Goal: Task Accomplishment & Management: Manage account settings

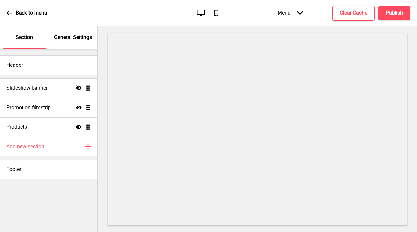
click at [71, 34] on p "General Settings" at bounding box center [73, 37] width 38 height 7
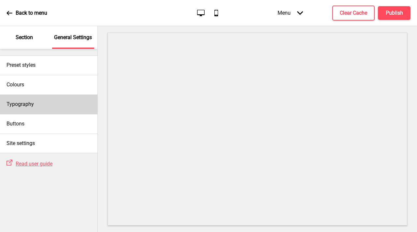
click at [56, 100] on div "Typography" at bounding box center [49, 105] width 98 height 20
select select "Roboto"
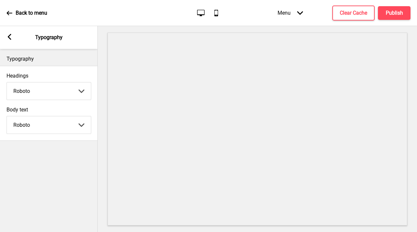
click at [3, 35] on div "Arrow left Typography" at bounding box center [49, 37] width 98 height 23
click at [9, 36] on icon at bounding box center [10, 37] width 4 height 6
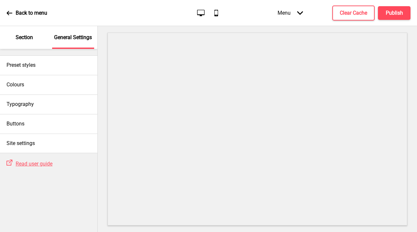
drag, startPoint x: 34, startPoint y: 41, endPoint x: 34, endPoint y: 46, distance: 4.6
click at [34, 41] on div "Section" at bounding box center [24, 37] width 42 height 23
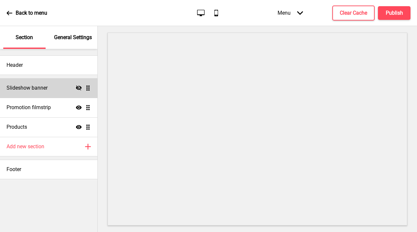
click at [59, 91] on div "Slideshow banner Hide Drag" at bounding box center [49, 88] width 98 height 20
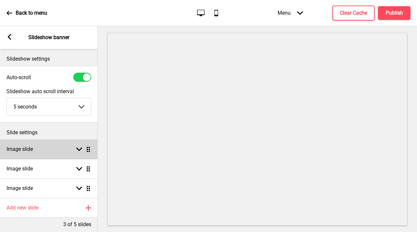
click at [74, 150] on div "Arrow down Drag" at bounding box center [82, 149] width 18 height 6
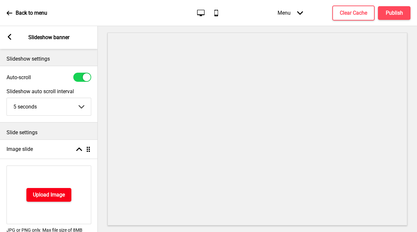
click at [37, 190] on button "Upload Image" at bounding box center [48, 195] width 45 height 14
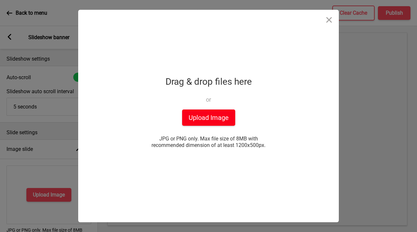
click at [202, 118] on button "Upload Image" at bounding box center [208, 118] width 53 height 16
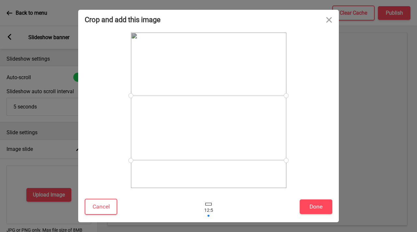
drag, startPoint x: 265, startPoint y: 130, endPoint x: 266, endPoint y: 148, distance: 18.3
click at [266, 148] on div at bounding box center [209, 128] width 156 height 65
click at [110, 208] on button "Cancel" at bounding box center [101, 207] width 33 height 16
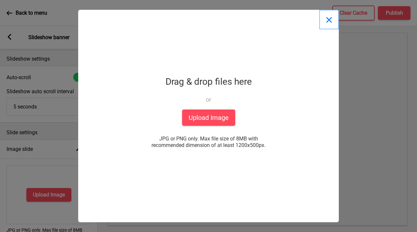
click at [330, 19] on button "Close" at bounding box center [330, 20] width 20 height 20
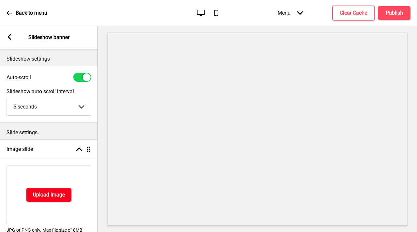
click at [52, 193] on h4 "Upload Image" at bounding box center [49, 194] width 32 height 7
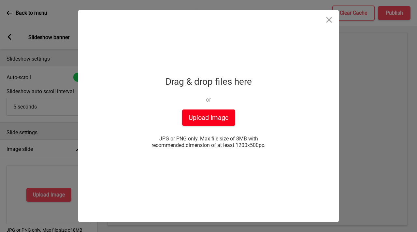
click at [226, 123] on button "Upload Image" at bounding box center [208, 118] width 53 height 16
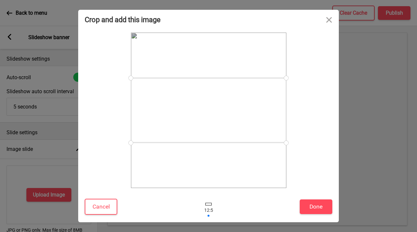
drag, startPoint x: 265, startPoint y: 175, endPoint x: 262, endPoint y: 166, distance: 10.1
click at [262, 166] on div at bounding box center [208, 110] width 157 height 157
drag, startPoint x: 263, startPoint y: 122, endPoint x: 266, endPoint y: 138, distance: 16.3
click at [266, 138] on div at bounding box center [209, 125] width 156 height 65
click at [312, 209] on button "Done" at bounding box center [316, 207] width 33 height 15
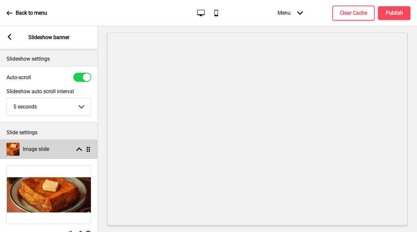
scroll to position [1, 0]
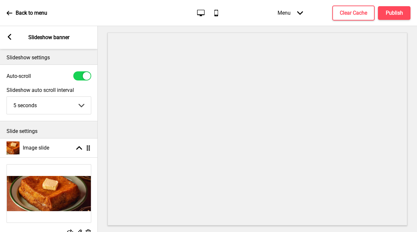
click at [69, 193] on img at bounding box center [49, 194] width 84 height 58
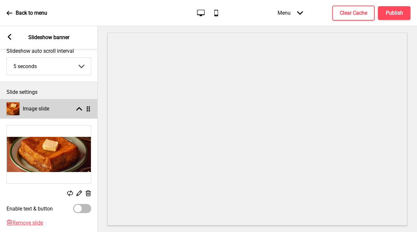
scroll to position [41, 0]
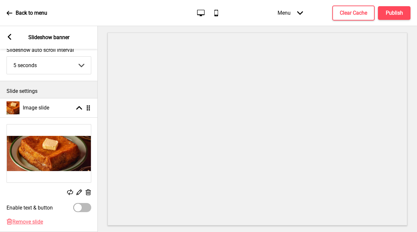
click at [87, 193] on rect at bounding box center [88, 192] width 7 height 7
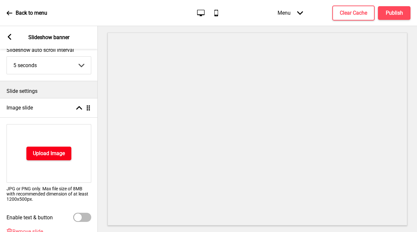
click at [53, 154] on h4 "Upload Image" at bounding box center [49, 153] width 32 height 7
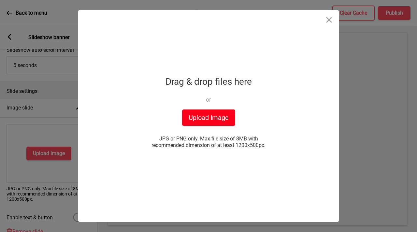
click at [223, 119] on button "Upload Image" at bounding box center [208, 118] width 53 height 16
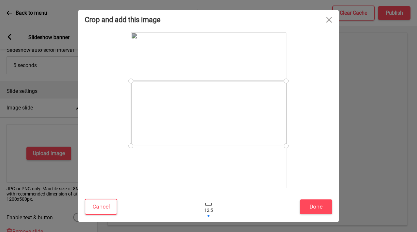
click at [258, 126] on div at bounding box center [209, 113] width 156 height 65
click at [316, 206] on button "Done" at bounding box center [316, 207] width 33 height 15
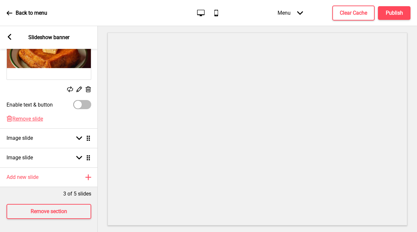
scroll to position [149, 0]
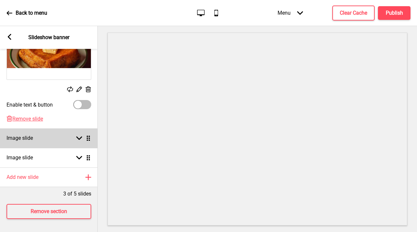
click at [79, 137] on icon at bounding box center [79, 139] width 6 height 4
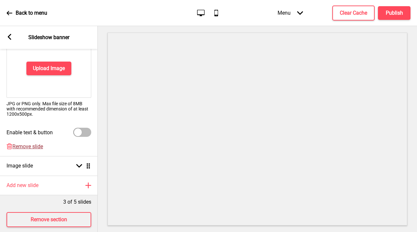
click at [31, 149] on span "Remove slide" at bounding box center [27, 147] width 31 height 6
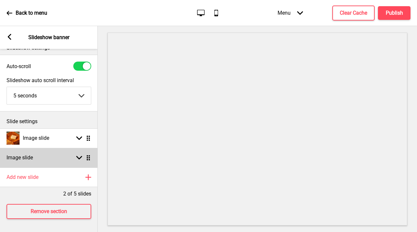
click at [76, 156] on div "Image slide Arrow down Drag" at bounding box center [49, 158] width 98 height 20
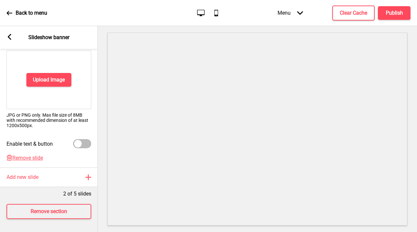
scroll to position [140, 0]
click at [29, 155] on span "Remove slide" at bounding box center [27, 158] width 31 height 6
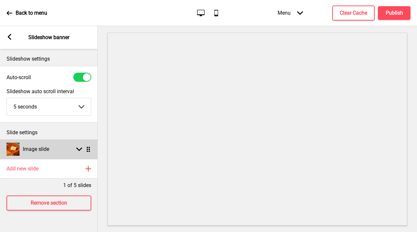
scroll to position [0, 0]
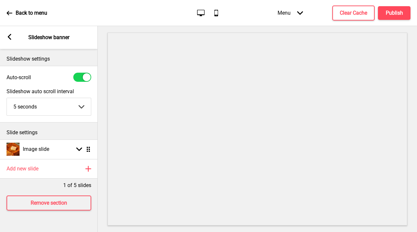
click at [11, 37] on rect at bounding box center [10, 37] width 6 height 6
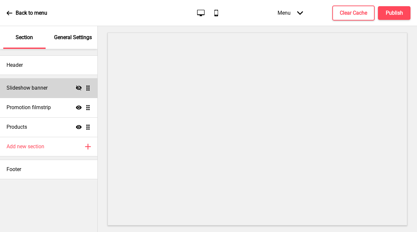
click at [80, 87] on icon "Hide" at bounding box center [79, 88] width 6 height 6
click at [390, 12] on h4 "Publish" at bounding box center [394, 12] width 17 height 7
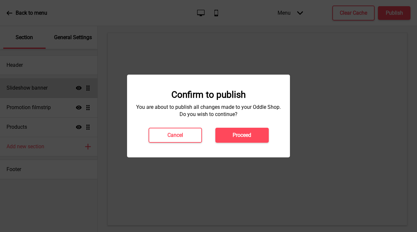
click at [247, 129] on button "Proceed" at bounding box center [242, 135] width 53 height 15
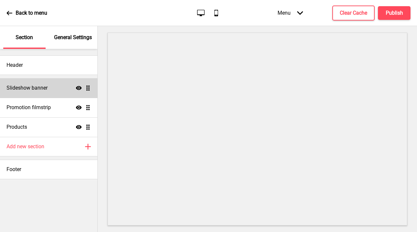
click at [65, 38] on p "General Settings" at bounding box center [73, 37] width 38 height 7
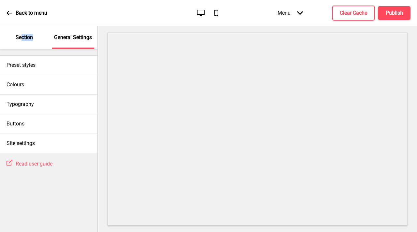
click at [23, 41] on div "Section" at bounding box center [24, 37] width 42 height 23
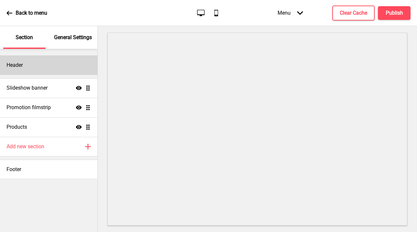
click at [21, 68] on h4 "Header" at bounding box center [15, 65] width 16 height 7
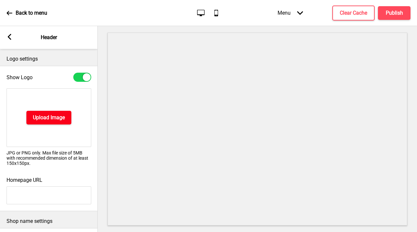
click at [31, 117] on button "Upload Image" at bounding box center [48, 118] width 45 height 14
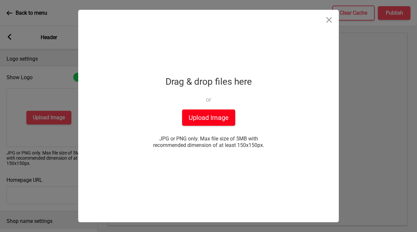
click at [219, 118] on button "Upload Image" at bounding box center [208, 118] width 53 height 16
click at [203, 116] on button "Upload Image" at bounding box center [208, 118] width 53 height 16
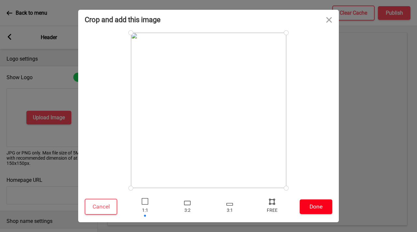
click at [326, 210] on button "Done" at bounding box center [316, 207] width 33 height 15
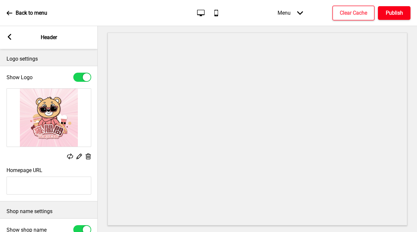
click at [396, 11] on h4 "Publish" at bounding box center [394, 12] width 17 height 7
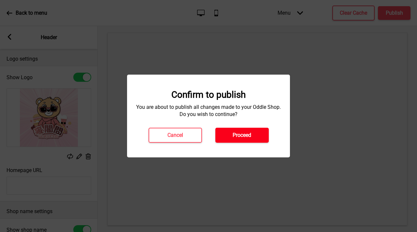
click at [244, 135] on h4 "Proceed" at bounding box center [242, 135] width 19 height 7
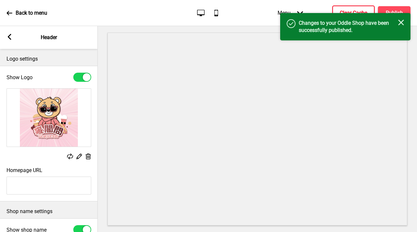
click at [351, 10] on h4 "Clear Cache" at bounding box center [353, 12] width 27 height 7
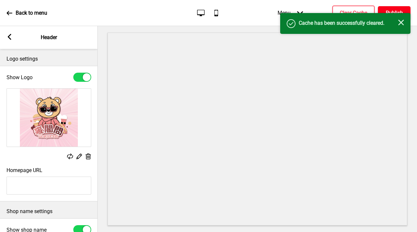
click at [402, 11] on h4 "Publish" at bounding box center [394, 12] width 17 height 7
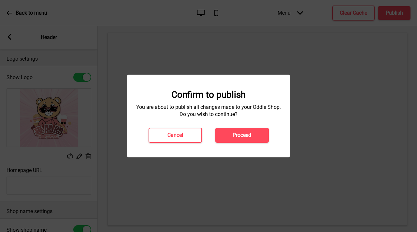
click at [255, 130] on button "Proceed" at bounding box center [242, 135] width 53 height 15
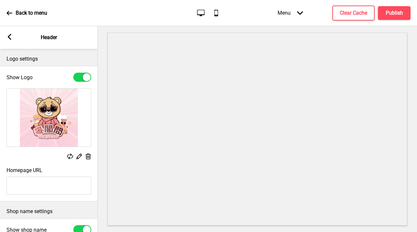
click at [14, 11] on div "Back to menu" at bounding box center [27, 13] width 41 height 18
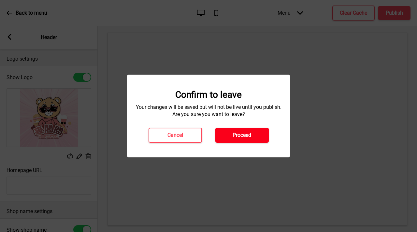
click at [243, 132] on h4 "Proceed" at bounding box center [242, 135] width 19 height 7
